Goal: Task Accomplishment & Management: Complete application form

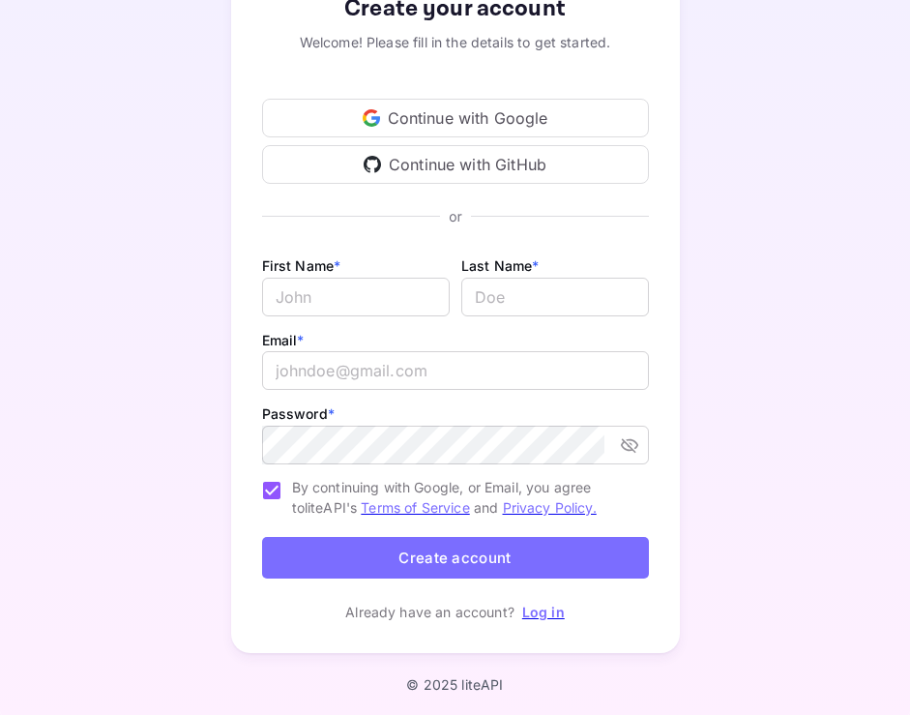
scroll to position [148, 0]
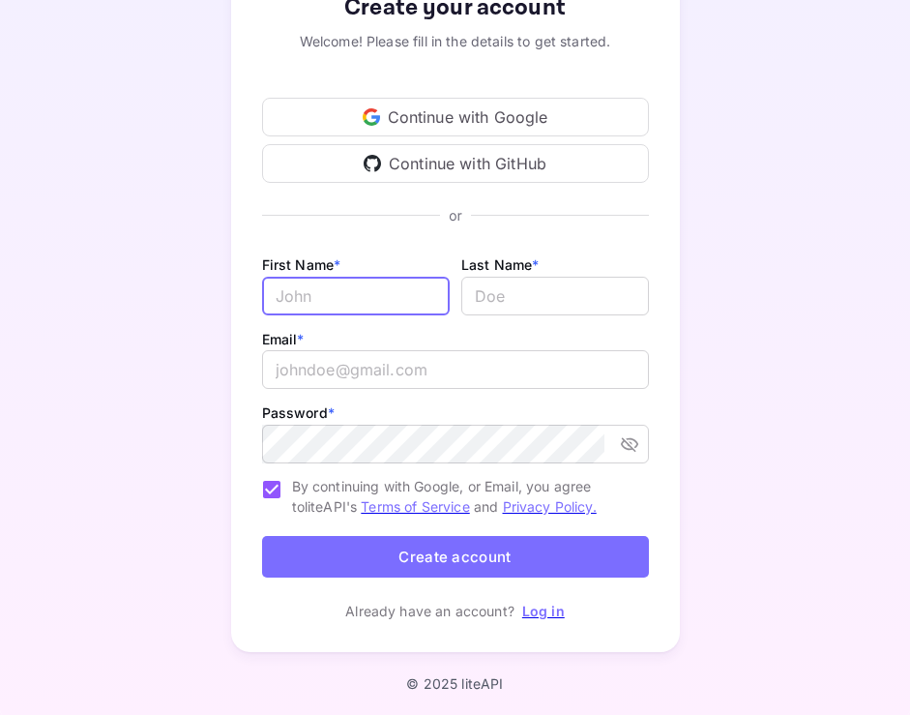
click at [345, 305] on input "Email *" at bounding box center [356, 296] width 188 height 39
type input "[PERSON_NAME]"
click at [527, 294] on input "lastName" at bounding box center [555, 296] width 188 height 39
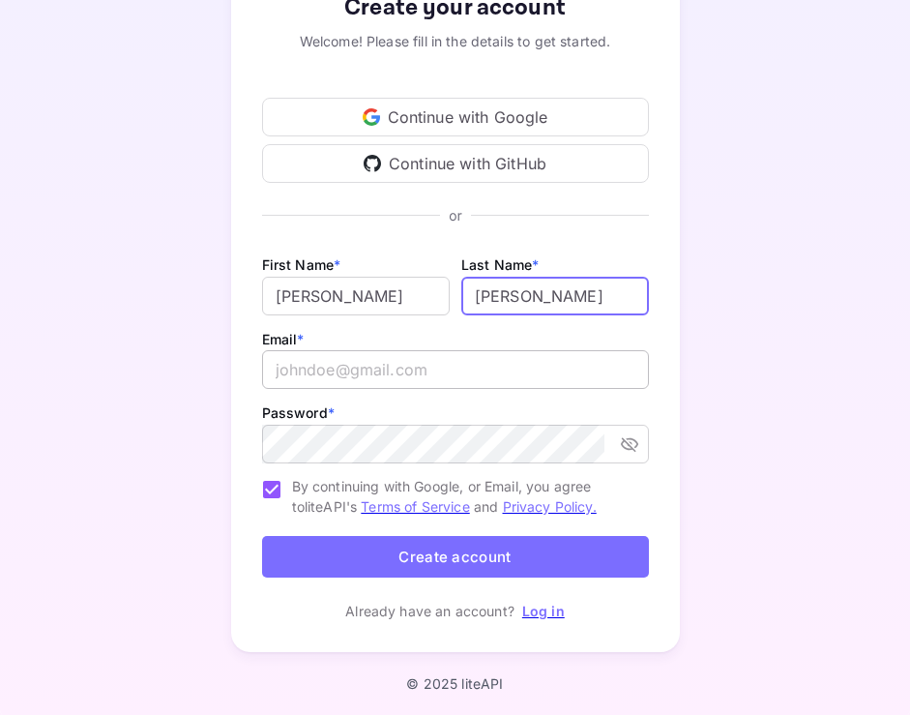
type input "[PERSON_NAME]"
click at [429, 363] on input "email" at bounding box center [455, 369] width 387 height 39
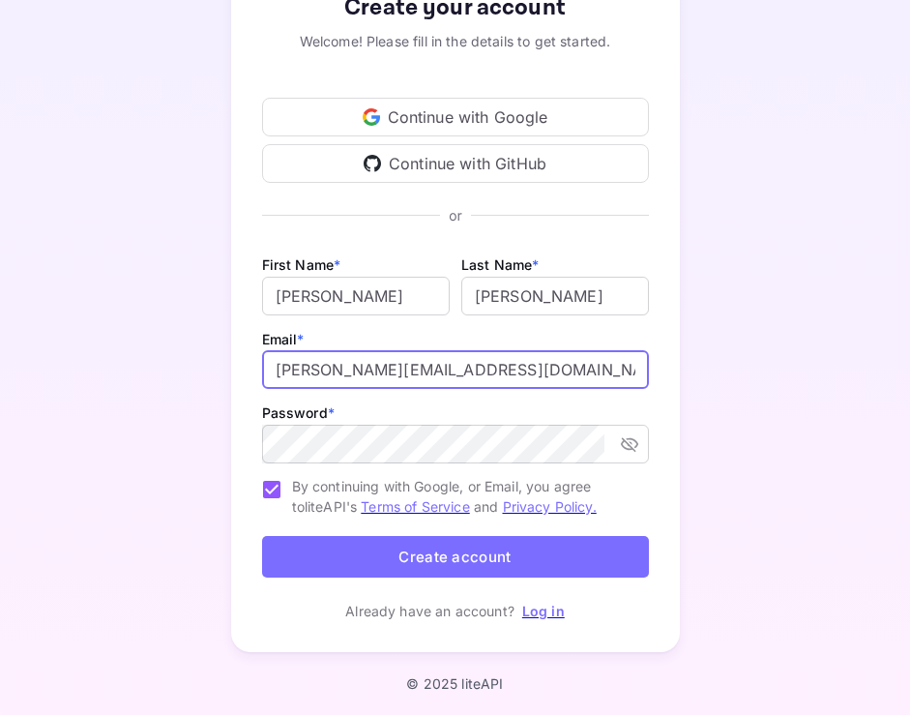
type input "[PERSON_NAME][EMAIL_ADDRESS][DOMAIN_NAME]"
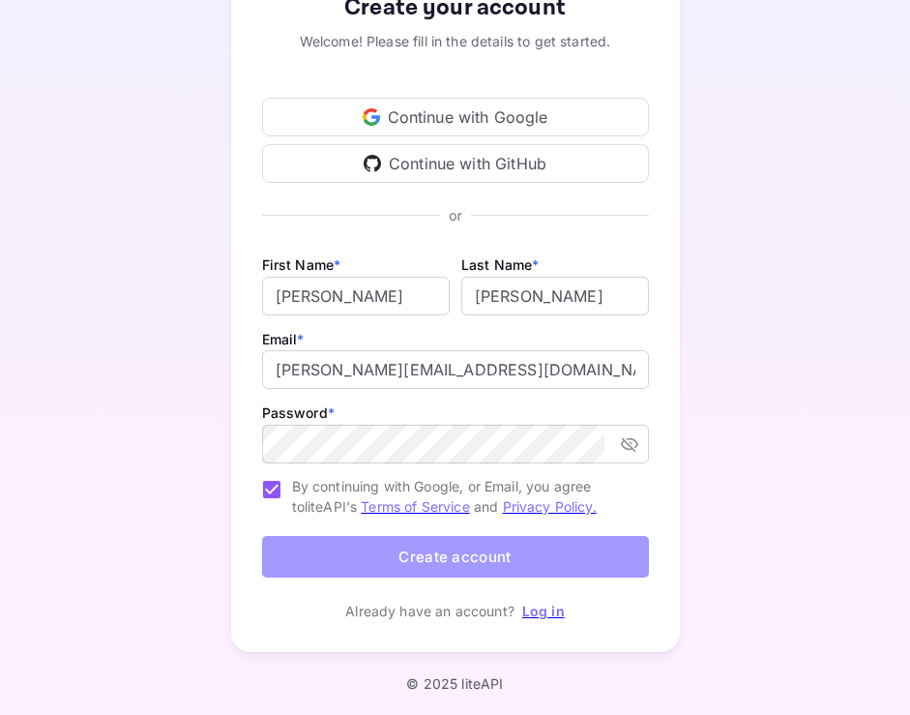
click at [426, 558] on button "Create account" at bounding box center [455, 557] width 387 height 42
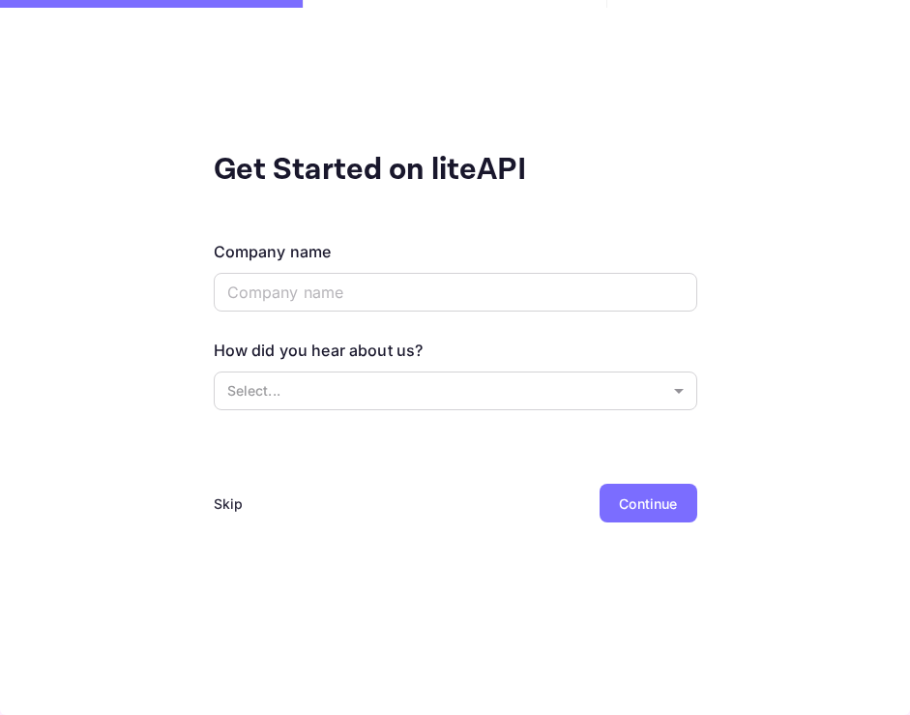
scroll to position [0, 0]
click at [400, 294] on input "text" at bounding box center [456, 292] width 484 height 39
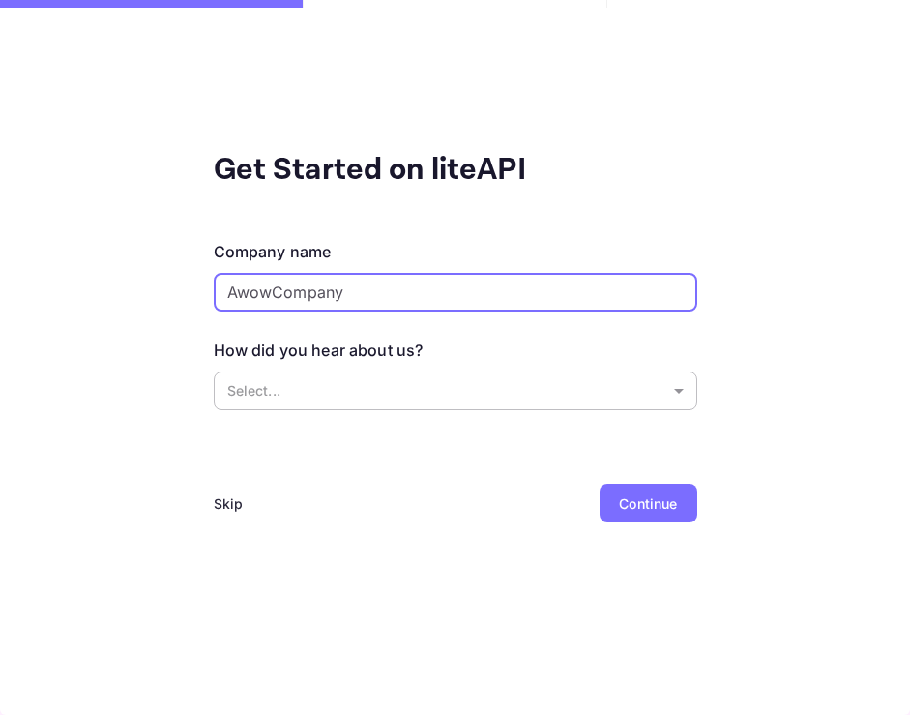
type input "AwowCompany"
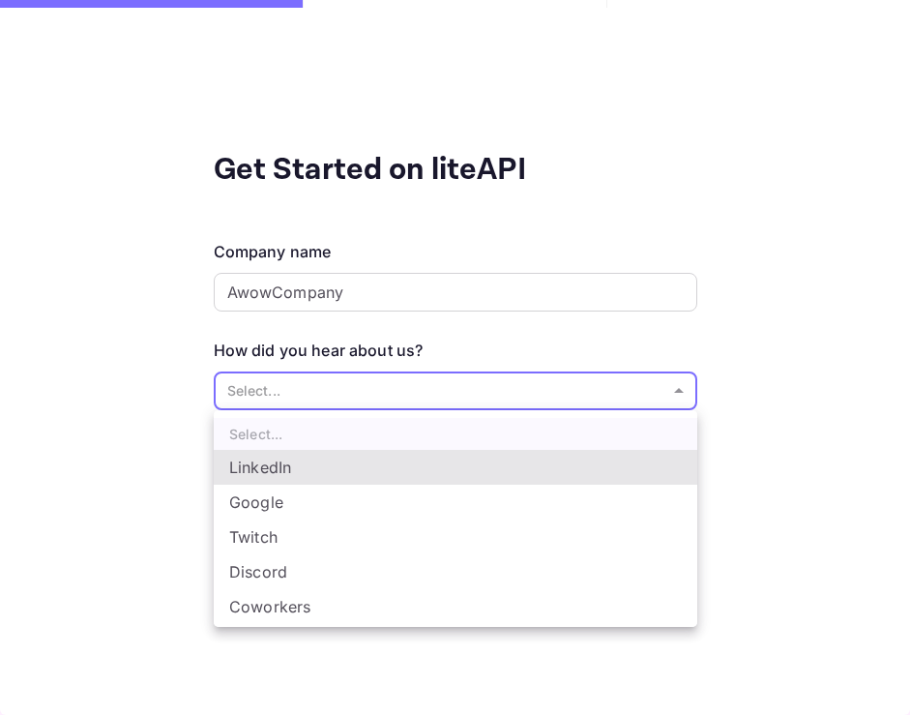
click at [409, 390] on body "Get Started on liteAPI Company name AwowCompany ​ How did you hear about us? Se…" at bounding box center [455, 357] width 910 height 715
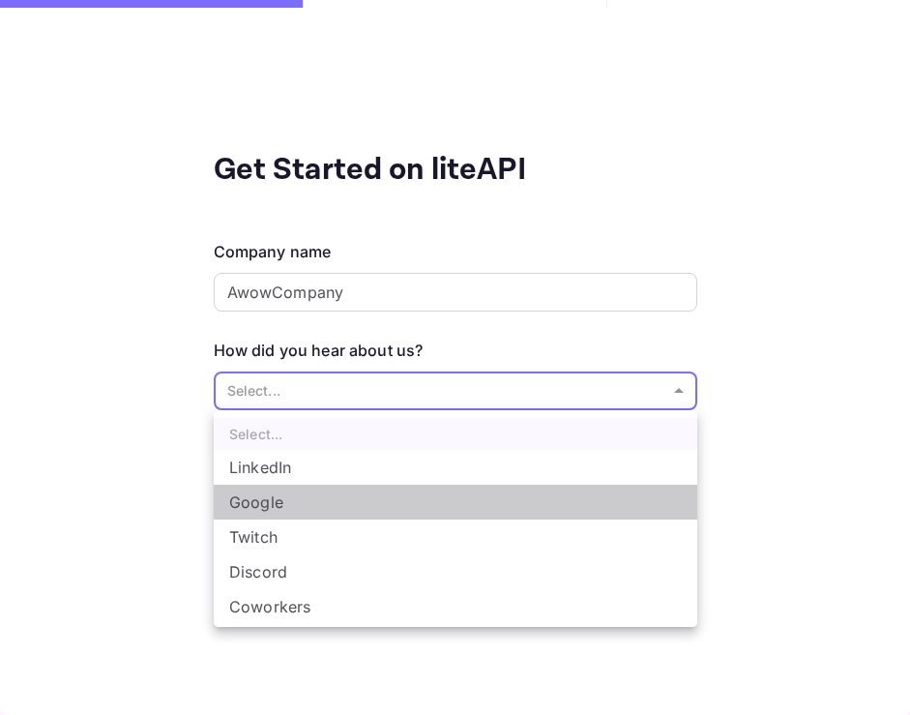
click at [328, 499] on li "Google" at bounding box center [456, 502] width 484 height 35
type input "Google"
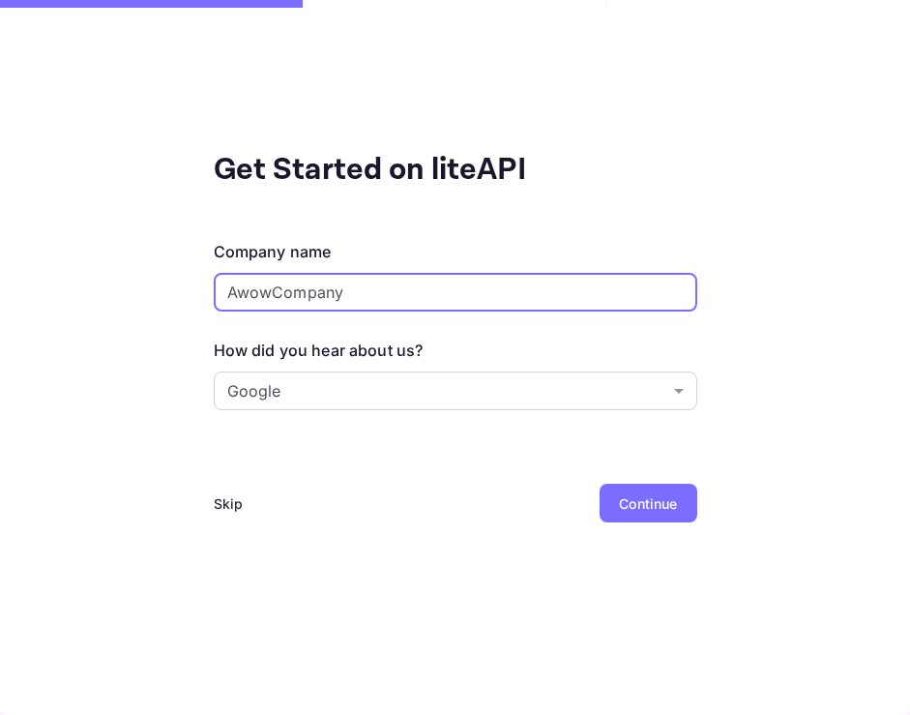
drag, startPoint x: 364, startPoint y: 290, endPoint x: 191, endPoint y: 288, distance: 173.1
click at [191, 288] on div "Get Started on liteAPI Company name AwowCompany ​ How did you hear about us? Go…" at bounding box center [455, 357] width 910 height 715
type input "Siriusb"
click at [685, 395] on body "Get Started on liteAPI Company name [PERSON_NAME] ​ How did you hear about us? …" at bounding box center [455, 357] width 910 height 715
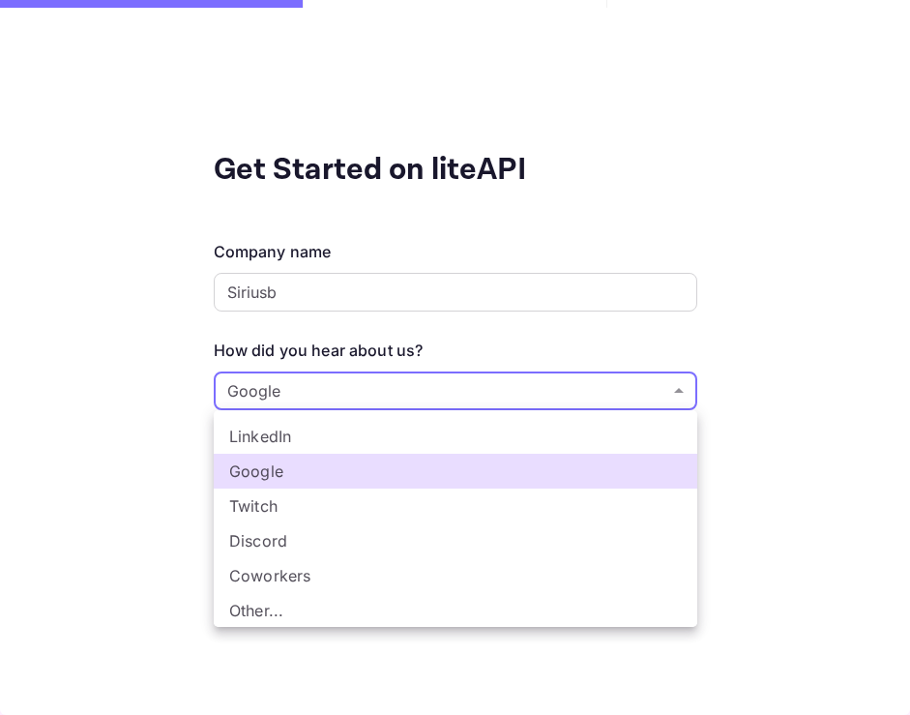
scroll to position [32, 0]
click at [359, 605] on li "Other..." at bounding box center [456, 609] width 484 height 35
type input "Other..."
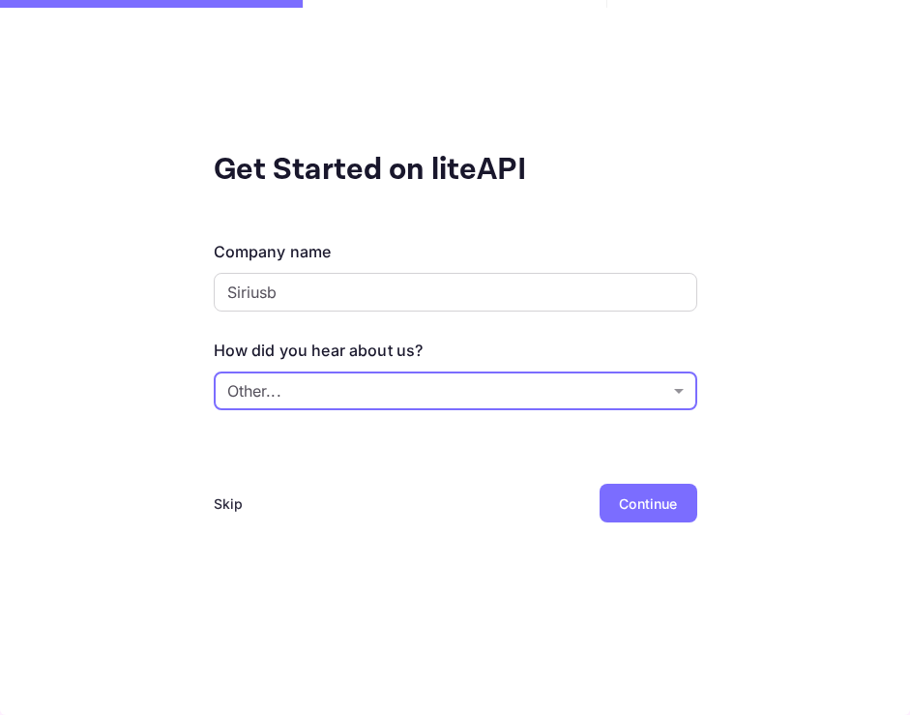
click at [651, 502] on div "Continue" at bounding box center [648, 503] width 58 height 20
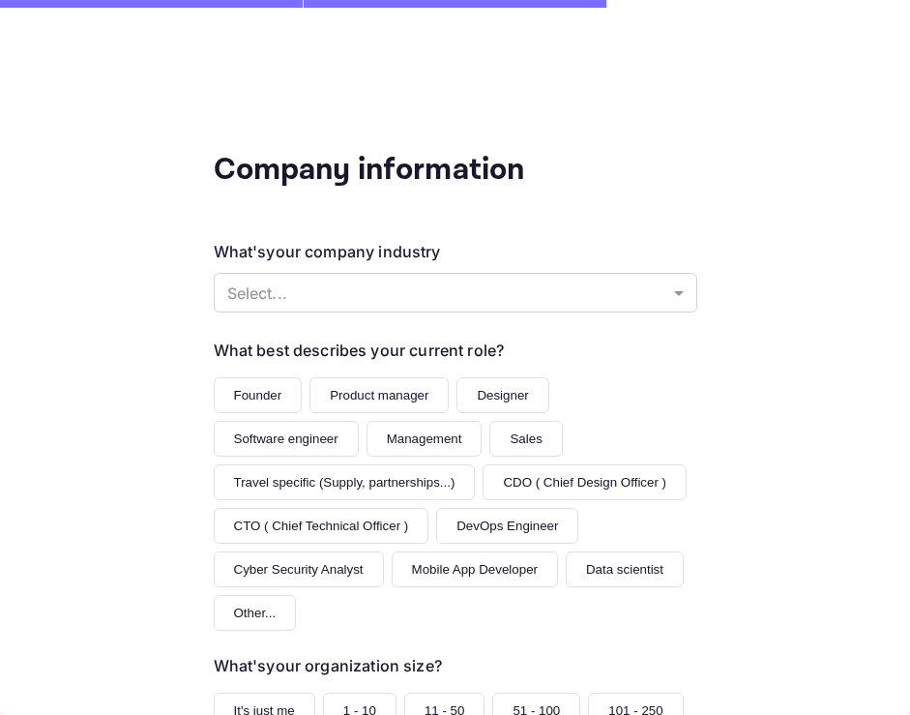
click at [306, 445] on button "Software engineer" at bounding box center [286, 439] width 145 height 36
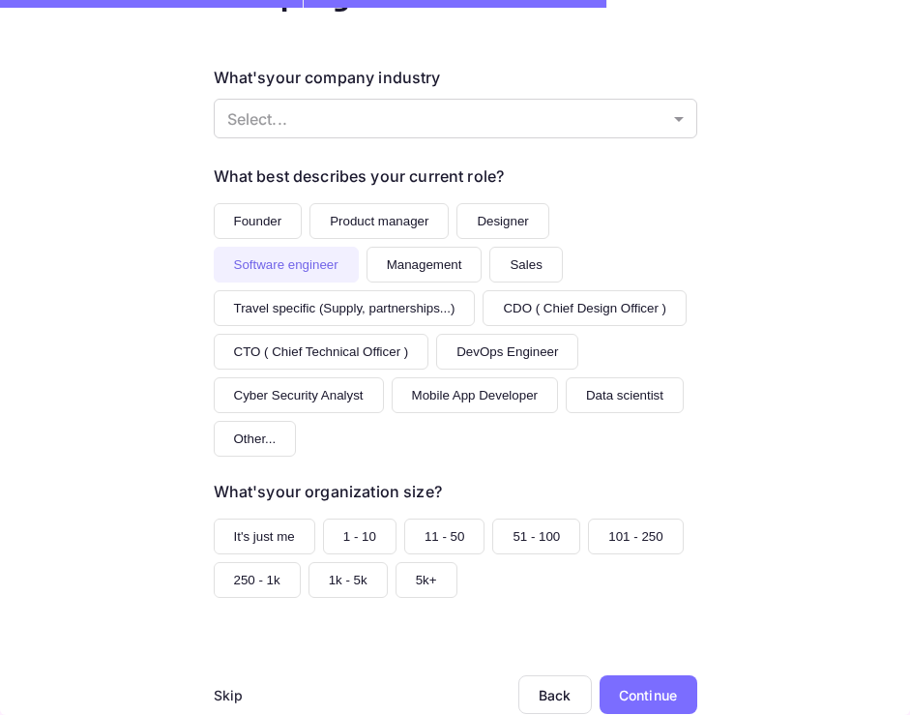
scroll to position [176, 0]
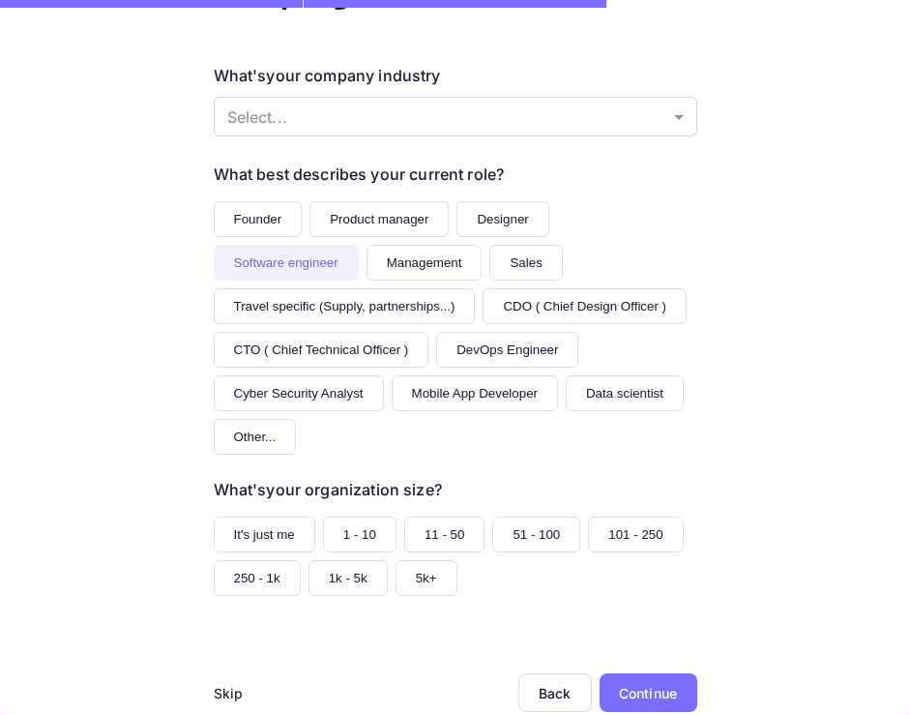
click at [345, 537] on button "1 - 10" at bounding box center [359, 534] width 73 height 36
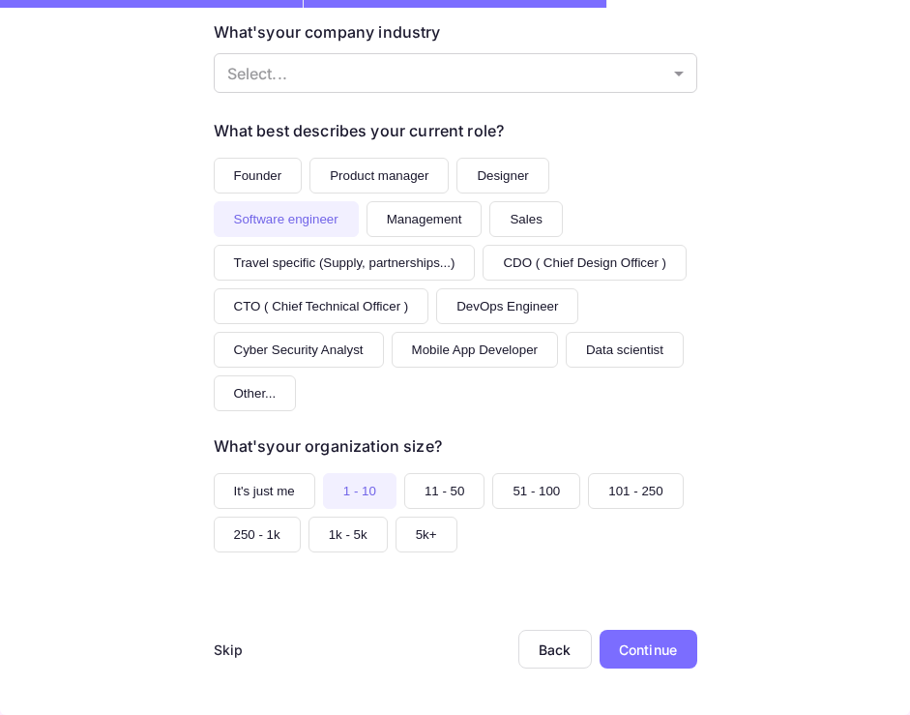
click at [664, 652] on div "Continue" at bounding box center [648, 649] width 58 height 20
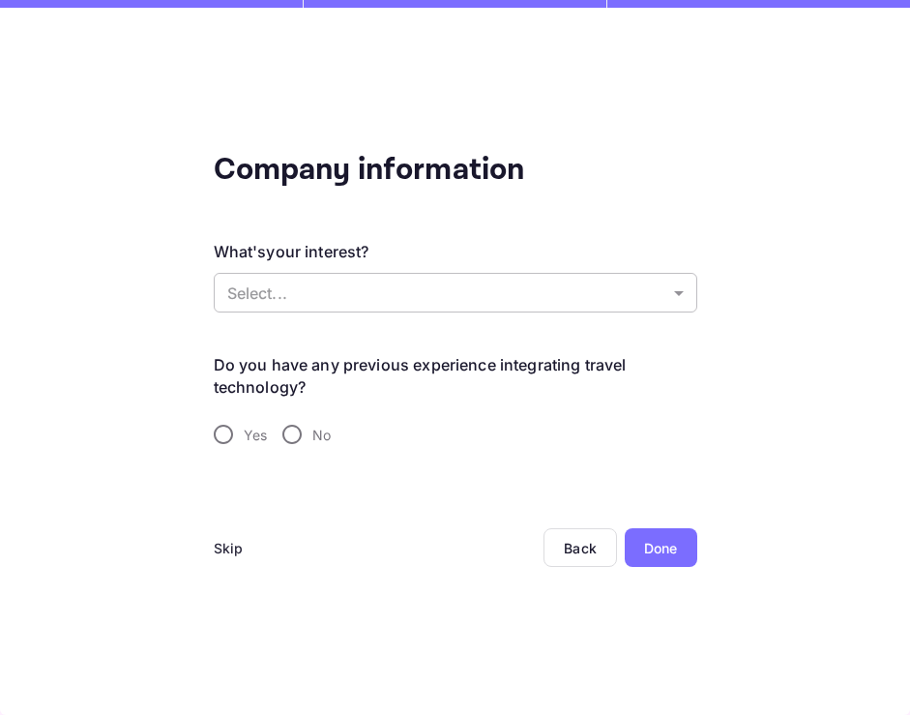
click at [444, 294] on body "Company information What's your interest? Select... ​ Do you have any previous …" at bounding box center [455, 357] width 910 height 715
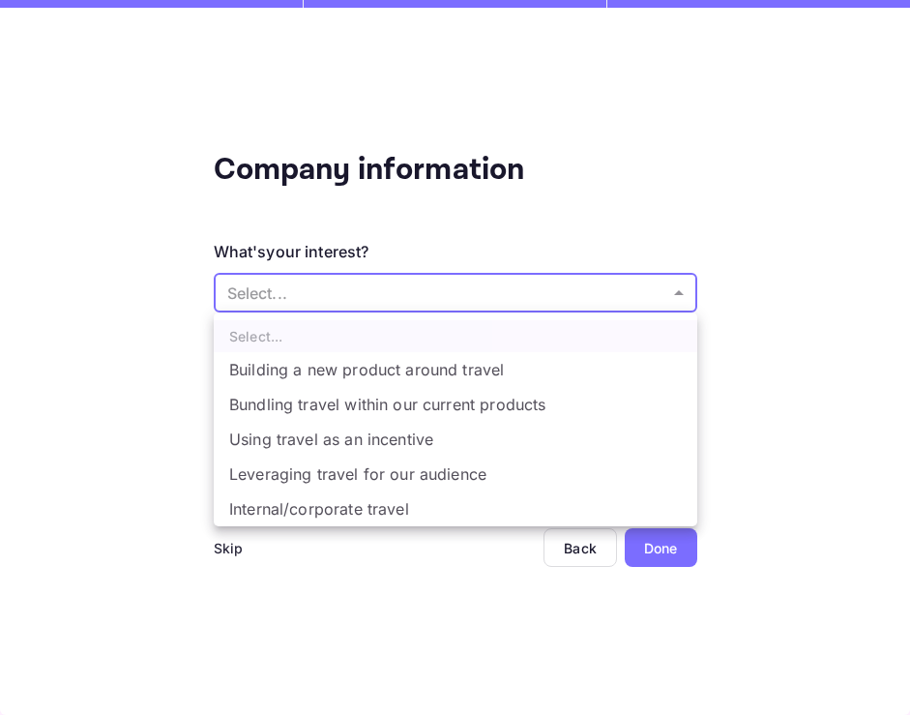
click at [411, 375] on li "Building a new product around travel" at bounding box center [456, 369] width 484 height 35
type input "Building a new product around travel"
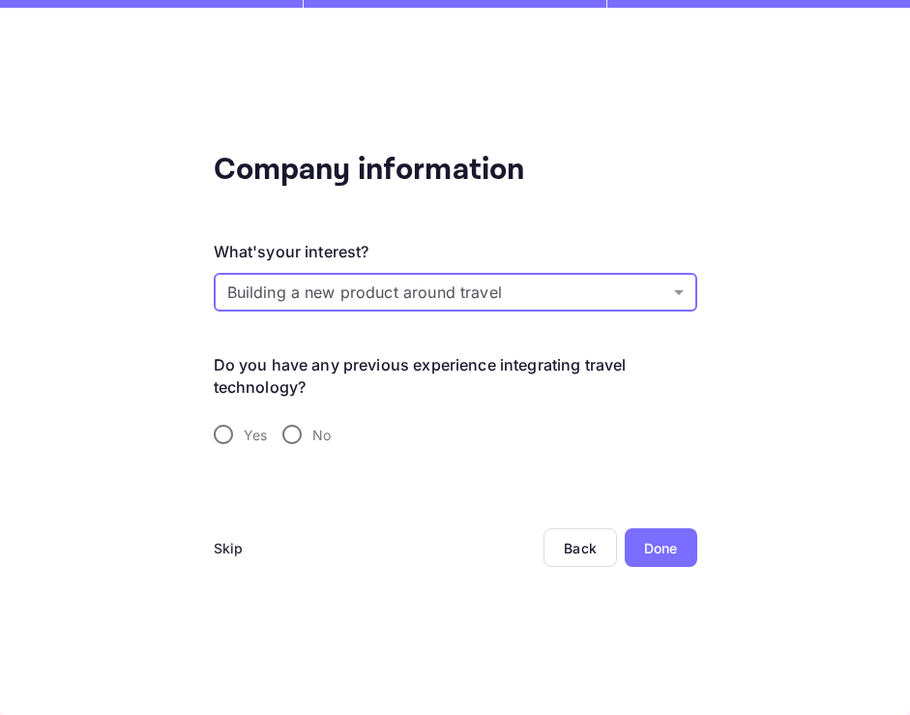
click at [226, 432] on input "Yes" at bounding box center [223, 434] width 41 height 41
radio input "true"
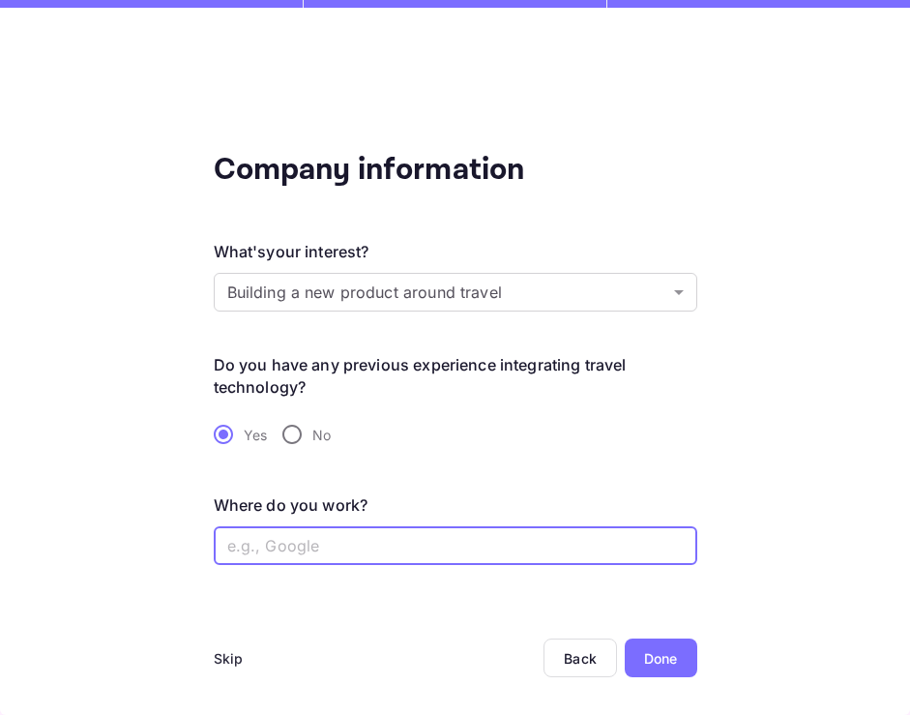
click at [400, 541] on input "text" at bounding box center [456, 545] width 484 height 39
type input "Siriusb"
click at [669, 653] on div "Done" at bounding box center [661, 658] width 34 height 20
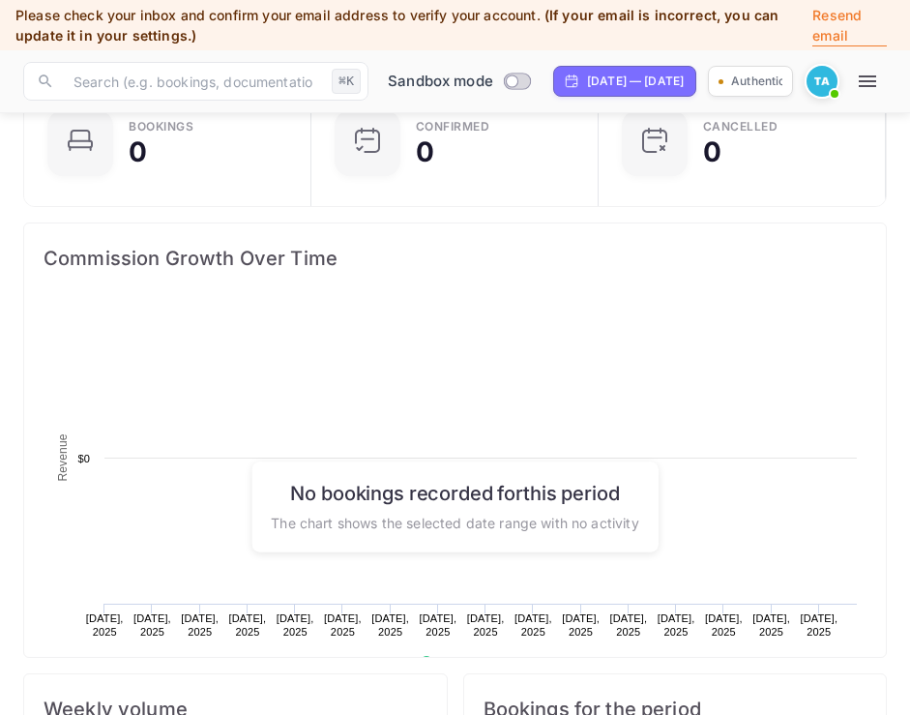
scroll to position [314, 422]
